Goal: Information Seeking & Learning: Learn about a topic

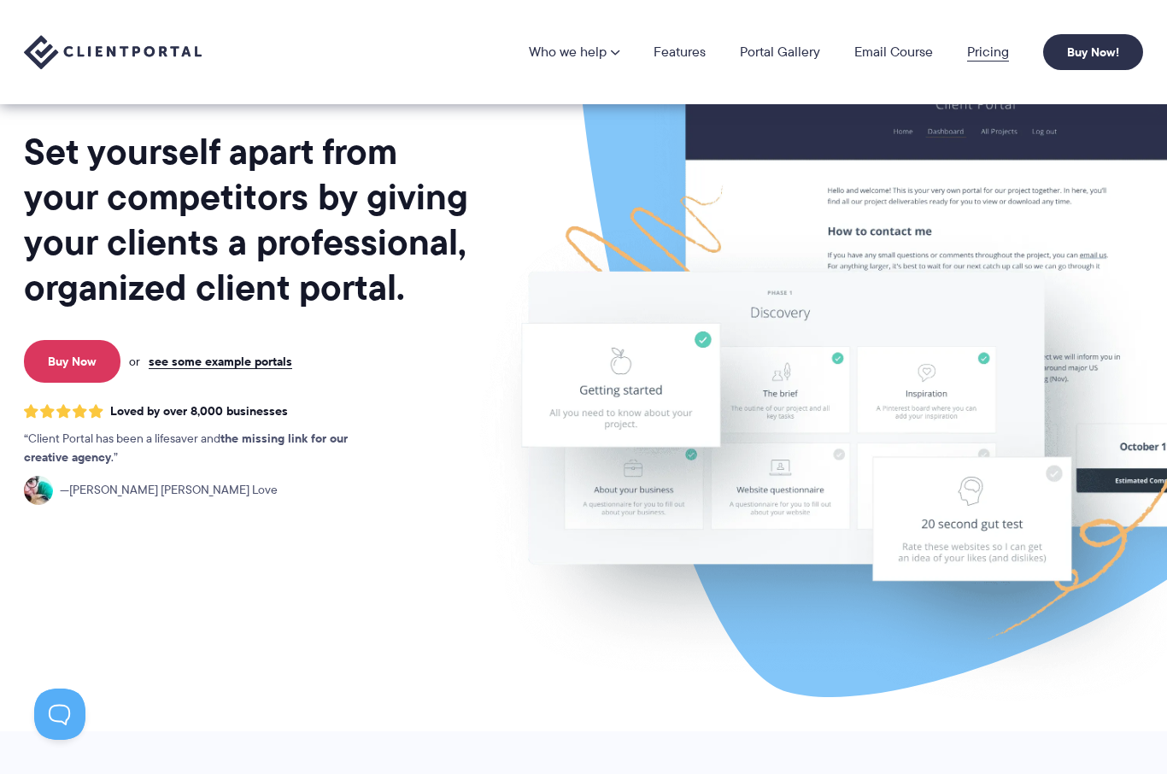
click at [973, 56] on link "Pricing" at bounding box center [988, 52] width 42 height 14
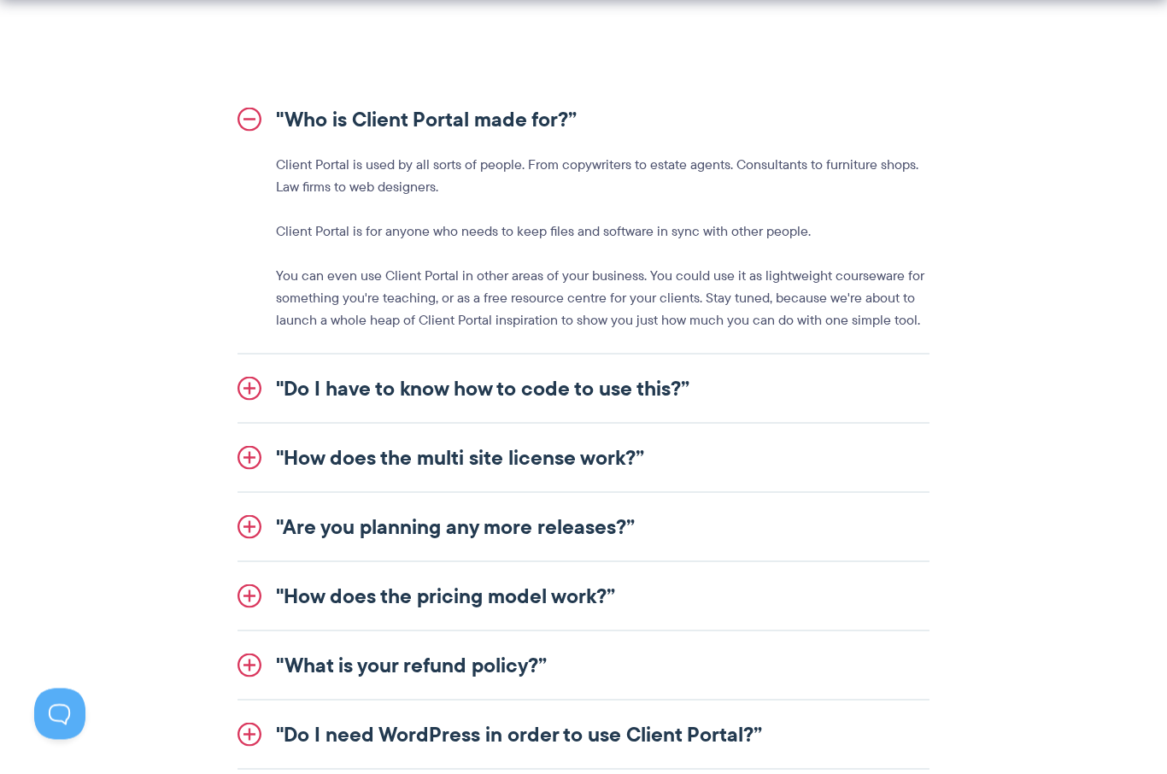
scroll to position [1957, 0]
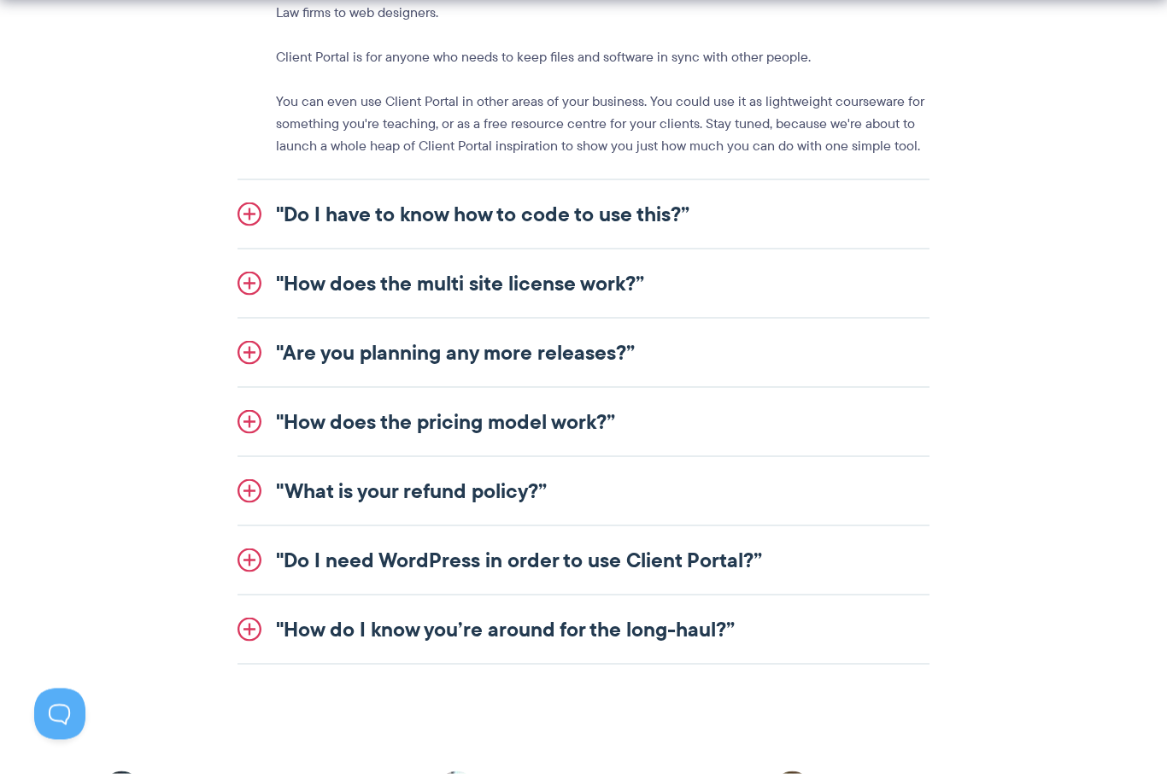
click at [504, 224] on link ""Do I have to know how to code to use this?”" at bounding box center [583, 214] width 692 height 68
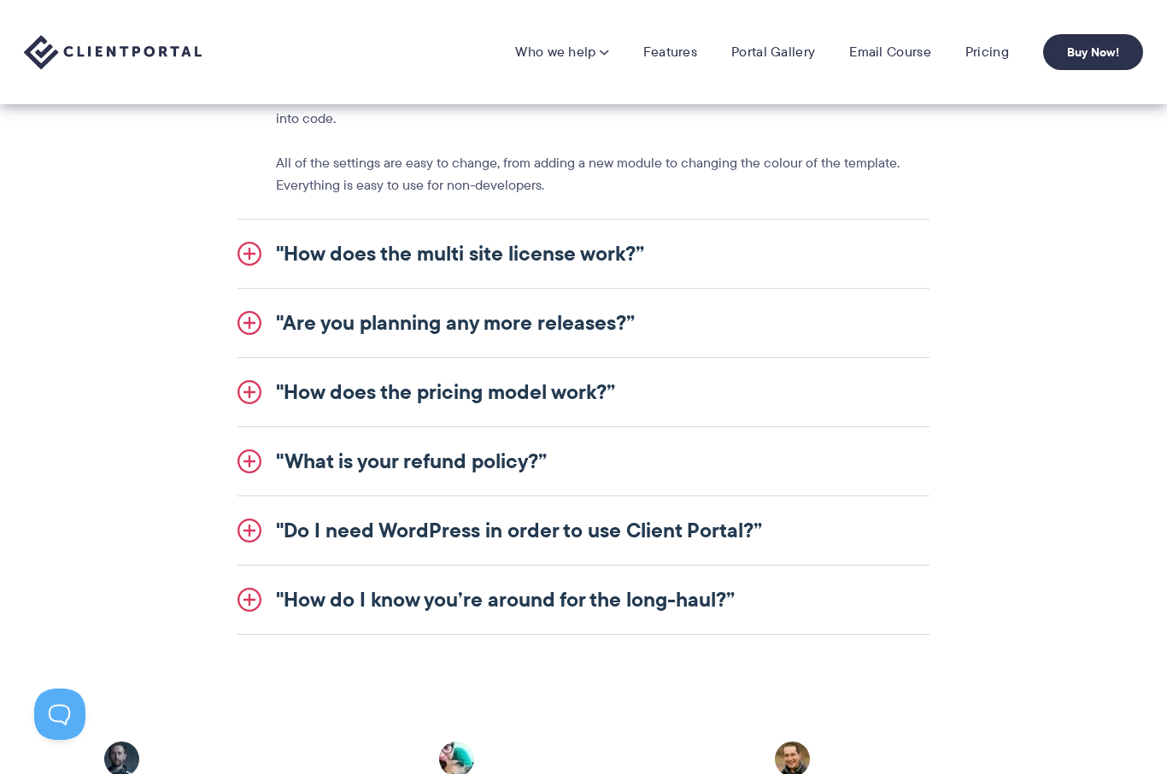
scroll to position [2083, 0]
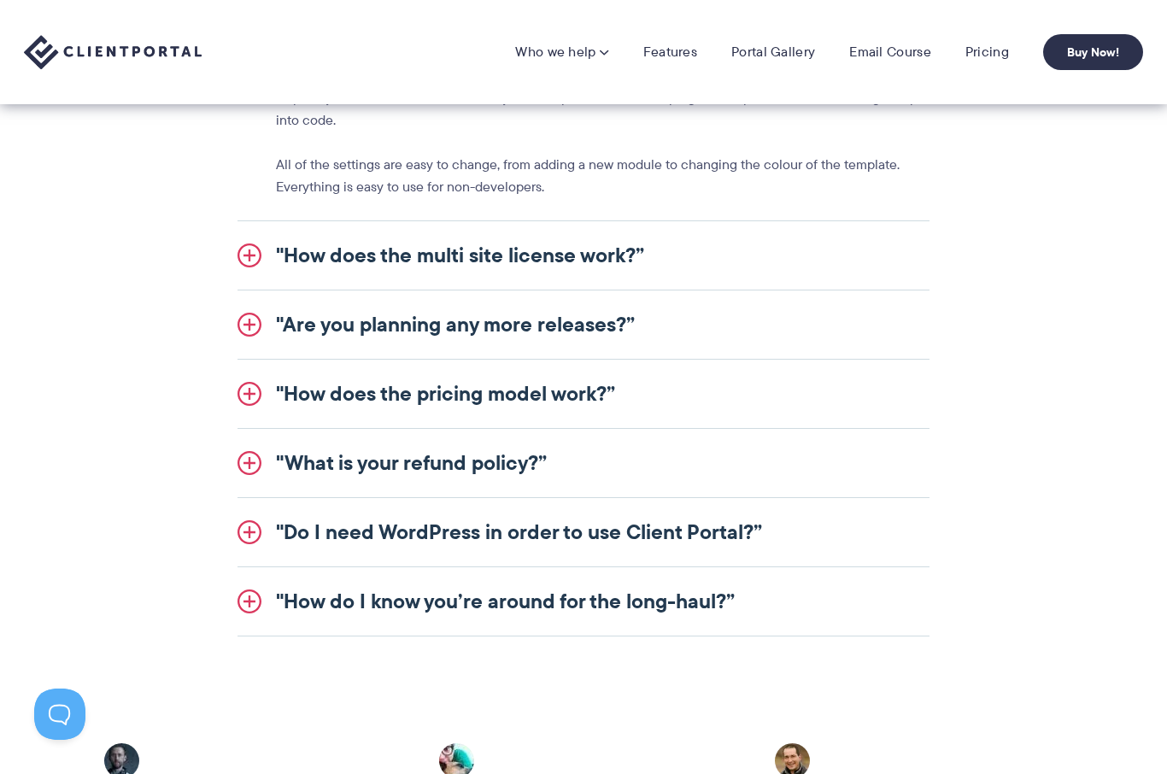
click at [487, 264] on link ""How does the multi site license work?”" at bounding box center [583, 255] width 692 height 68
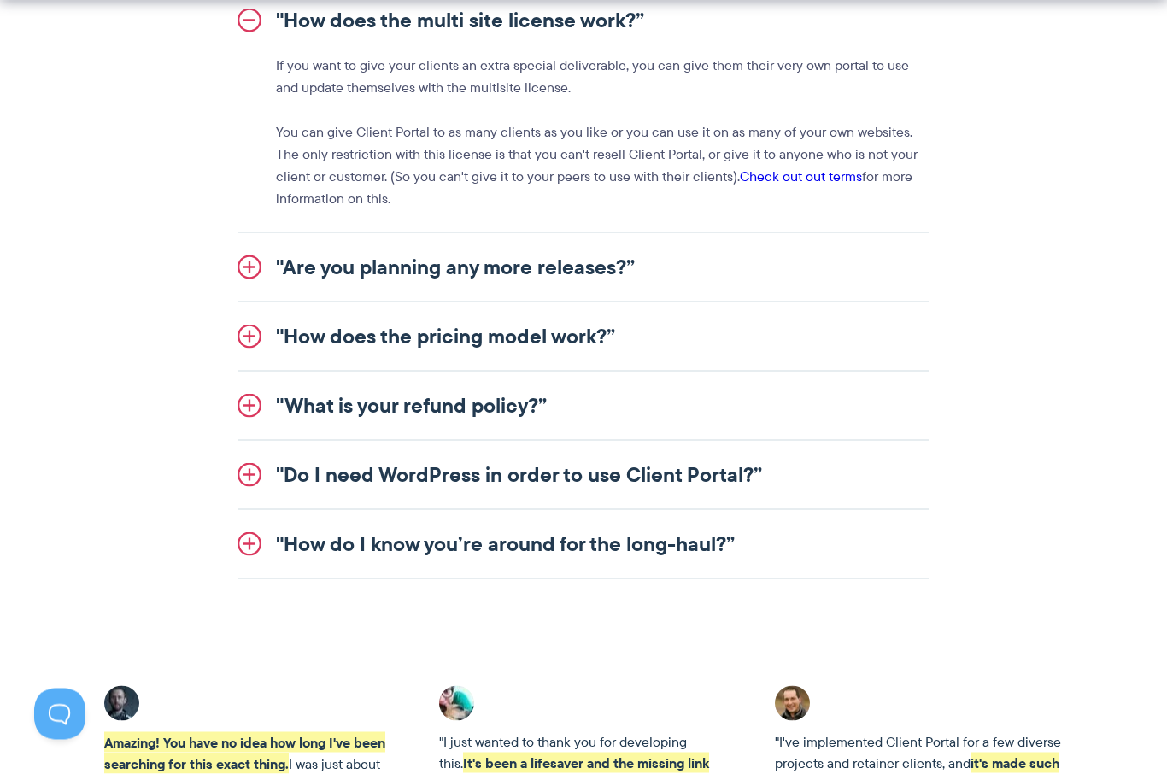
scroll to position [2185, 0]
click at [494, 336] on link ""How does the pricing model work?”" at bounding box center [583, 335] width 692 height 68
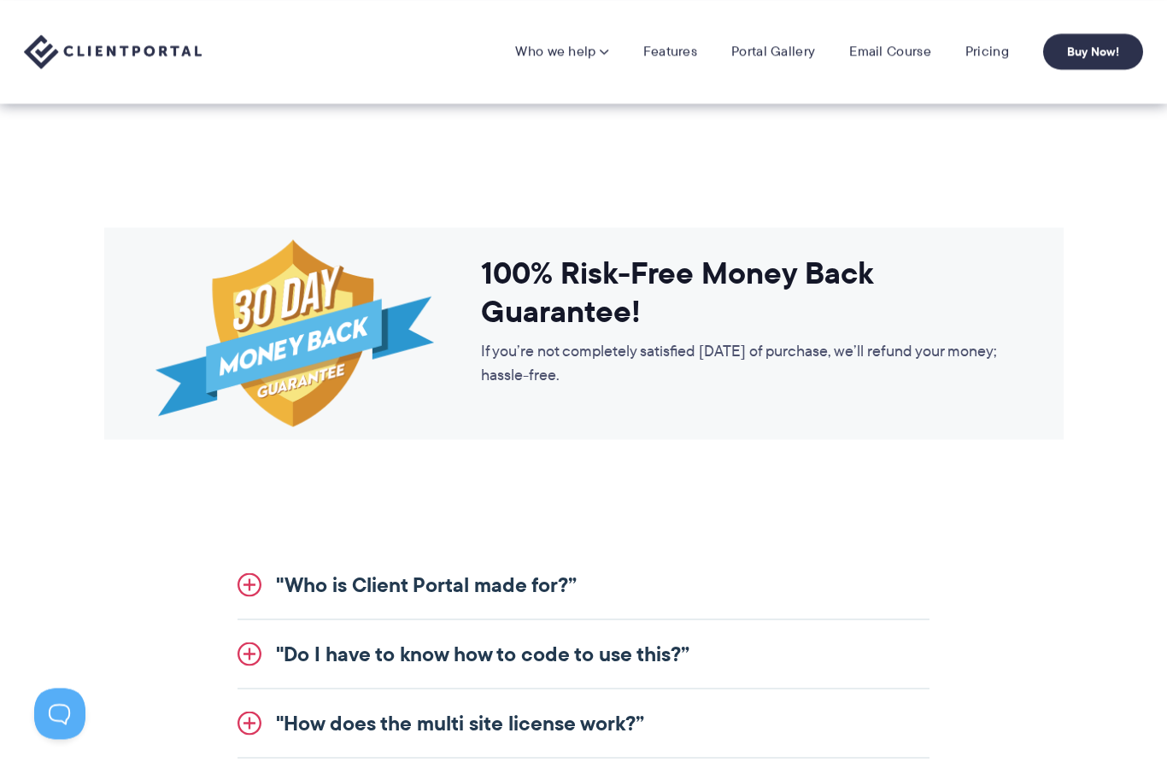
scroll to position [1475, 0]
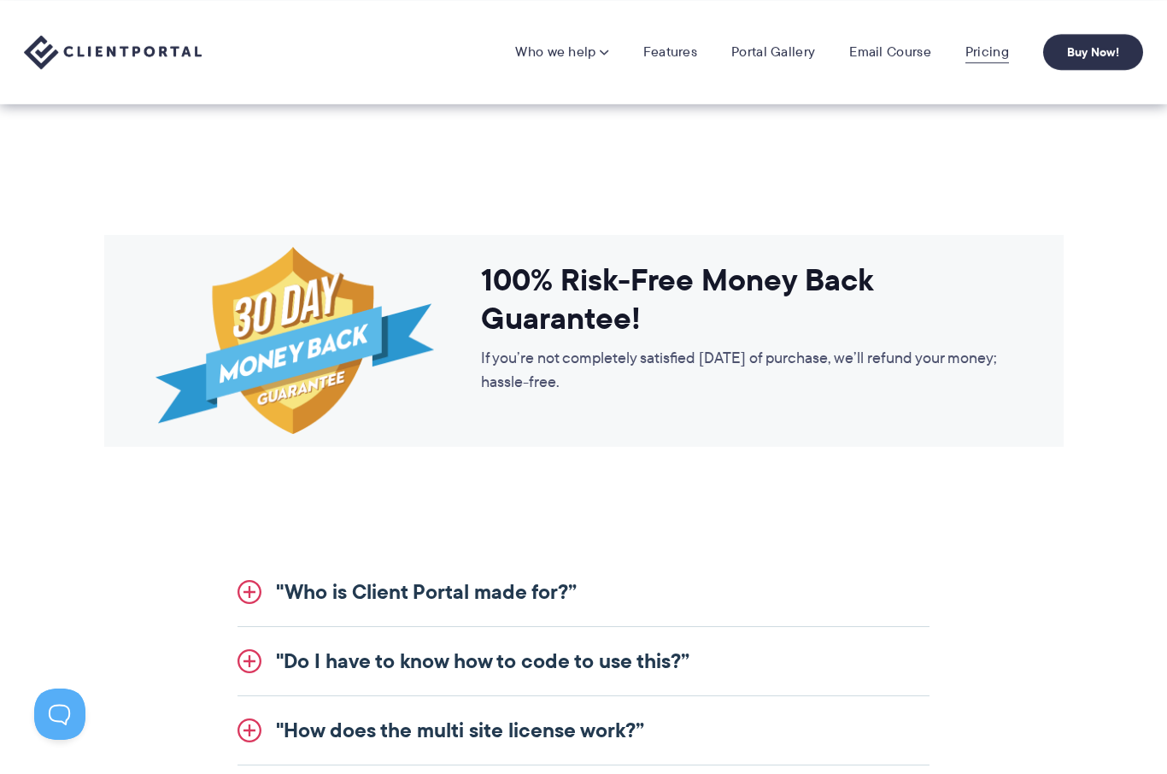
click at [970, 54] on link "Pricing" at bounding box center [987, 52] width 44 height 17
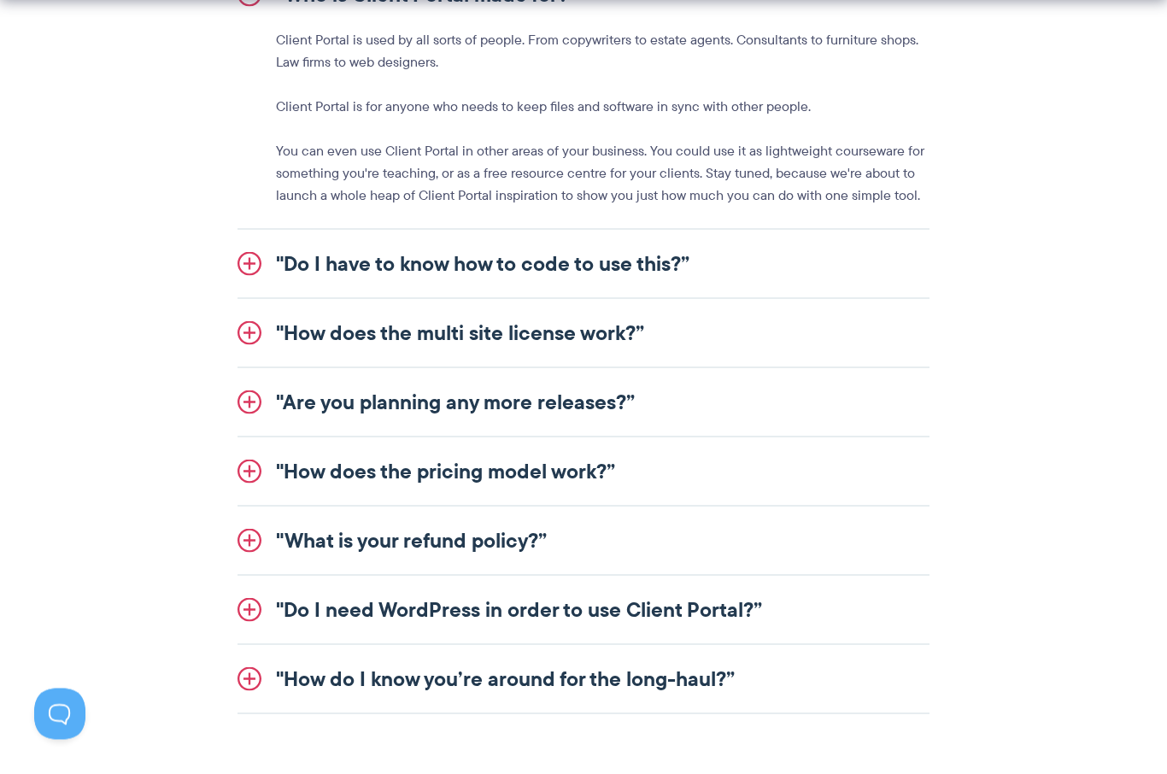
scroll to position [2104, 0]
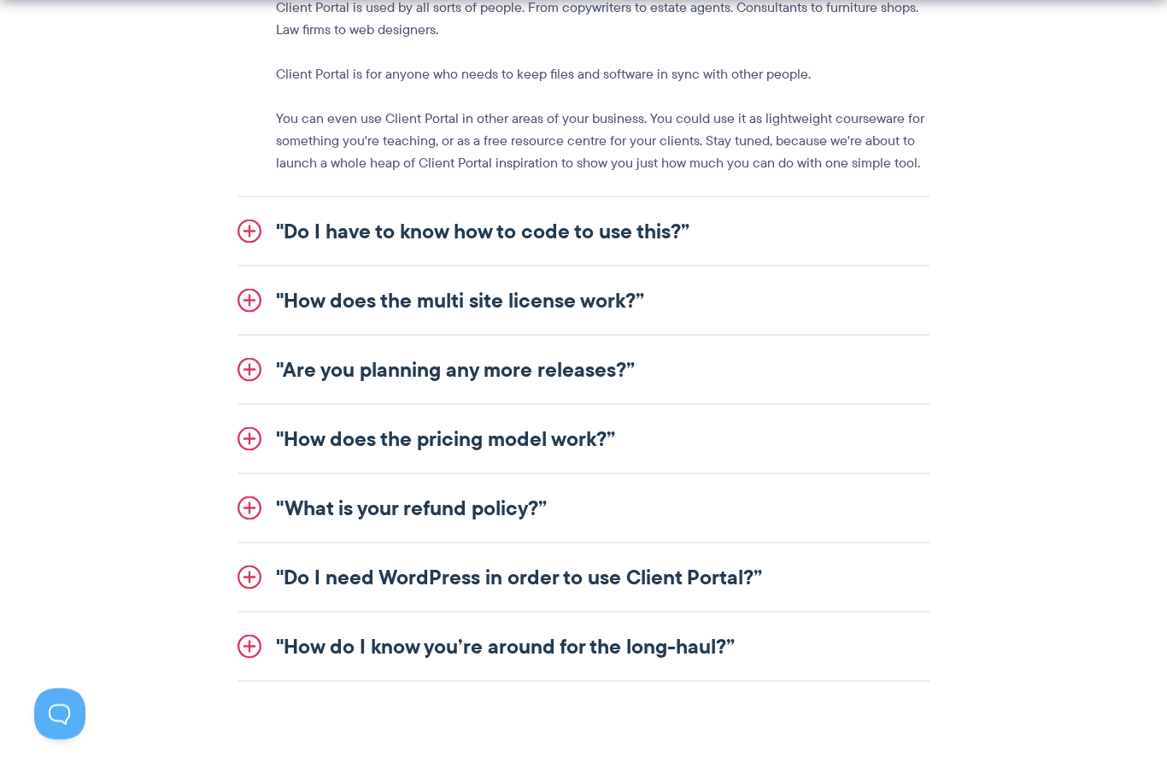
click at [517, 446] on link ""How does the pricing model work?”" at bounding box center [583, 439] width 692 height 68
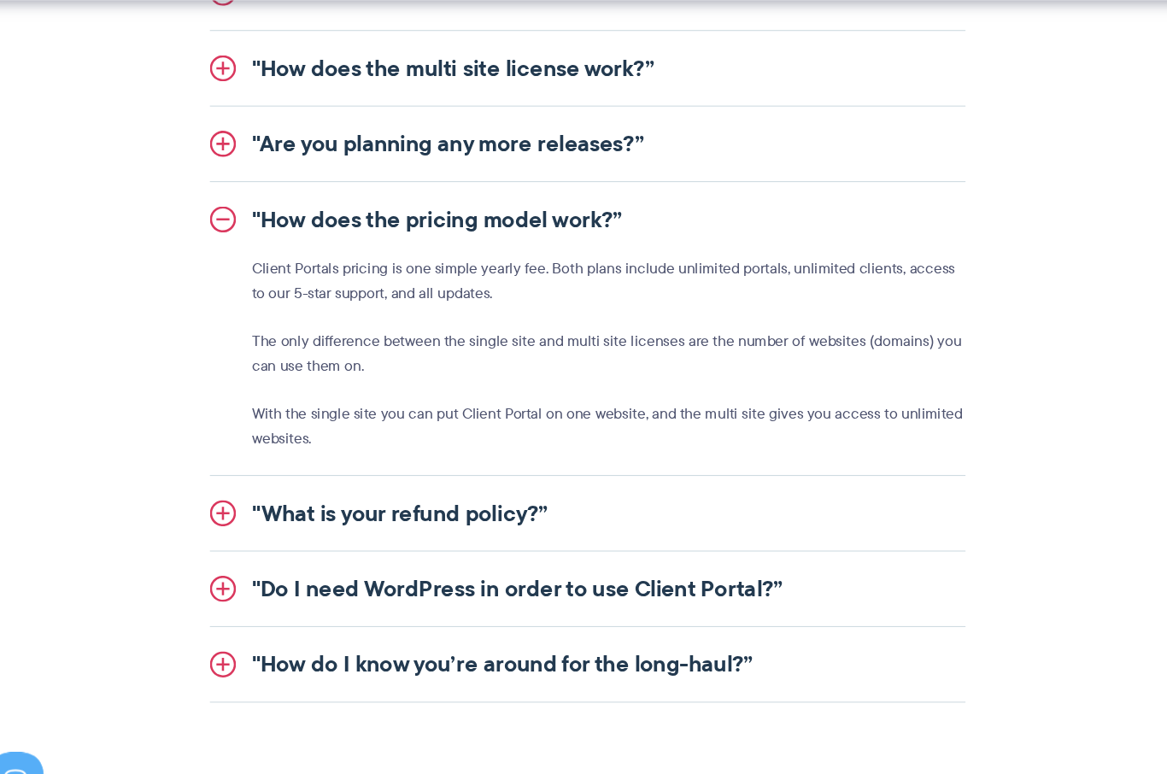
scroll to position [2141, 0]
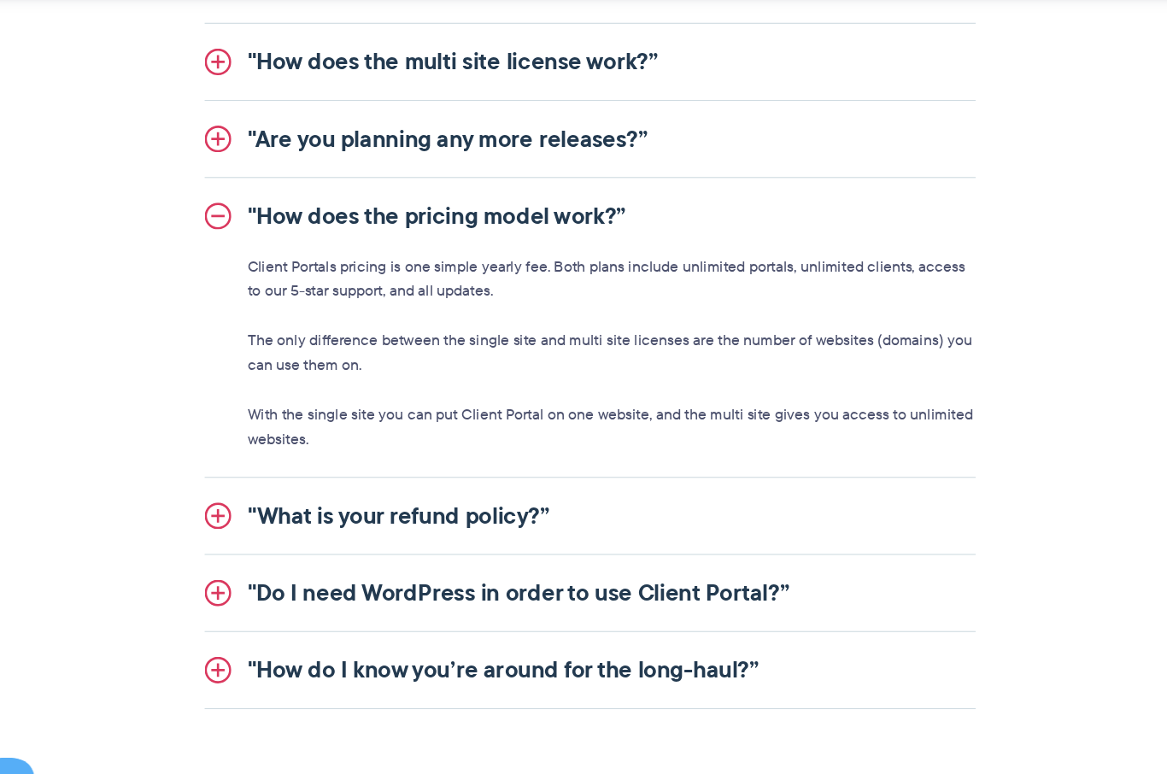
click at [475, 537] on link ""Do I need WordPress in order to use Client Portal?”" at bounding box center [583, 540] width 692 height 68
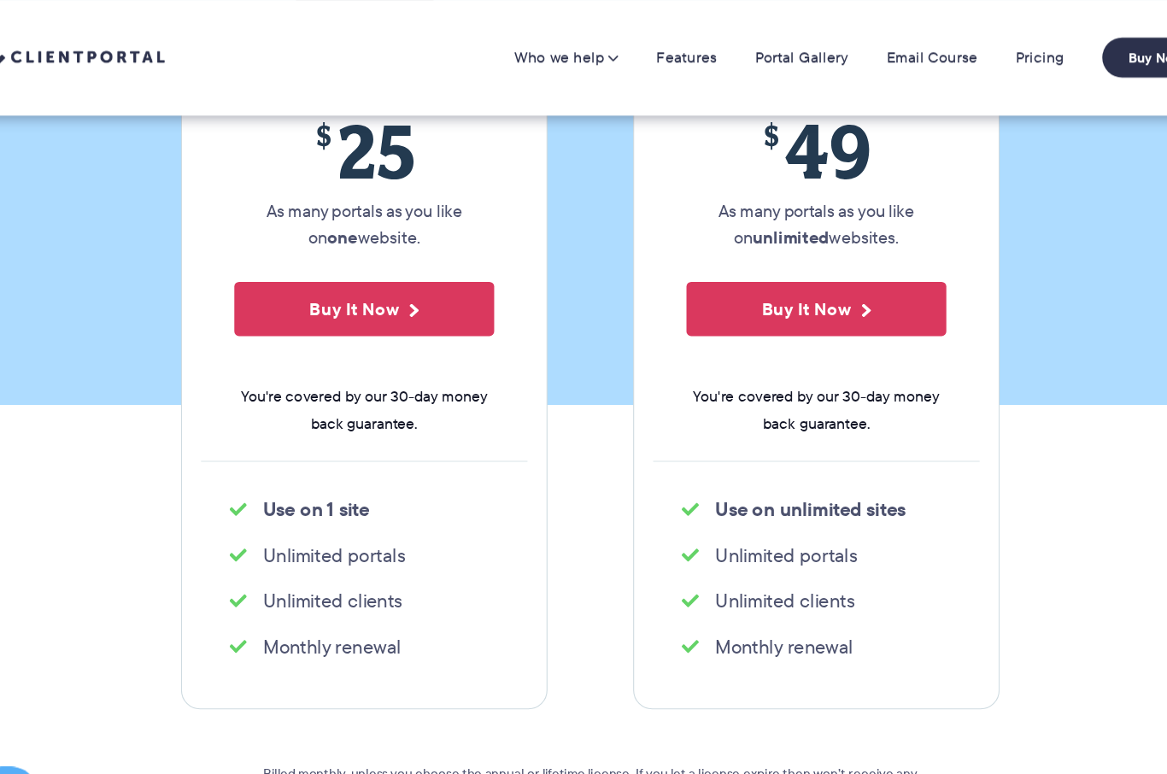
scroll to position [0, 0]
